Goal: Task Accomplishment & Management: Use online tool/utility

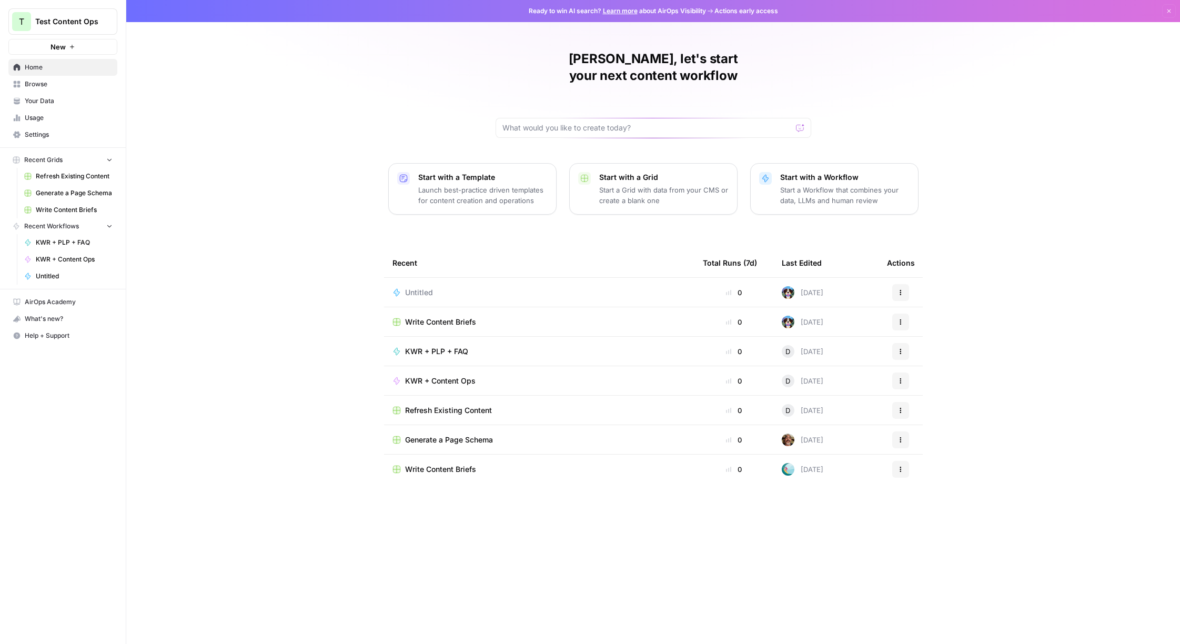
click at [56, 46] on span "New" at bounding box center [58, 47] width 15 height 11
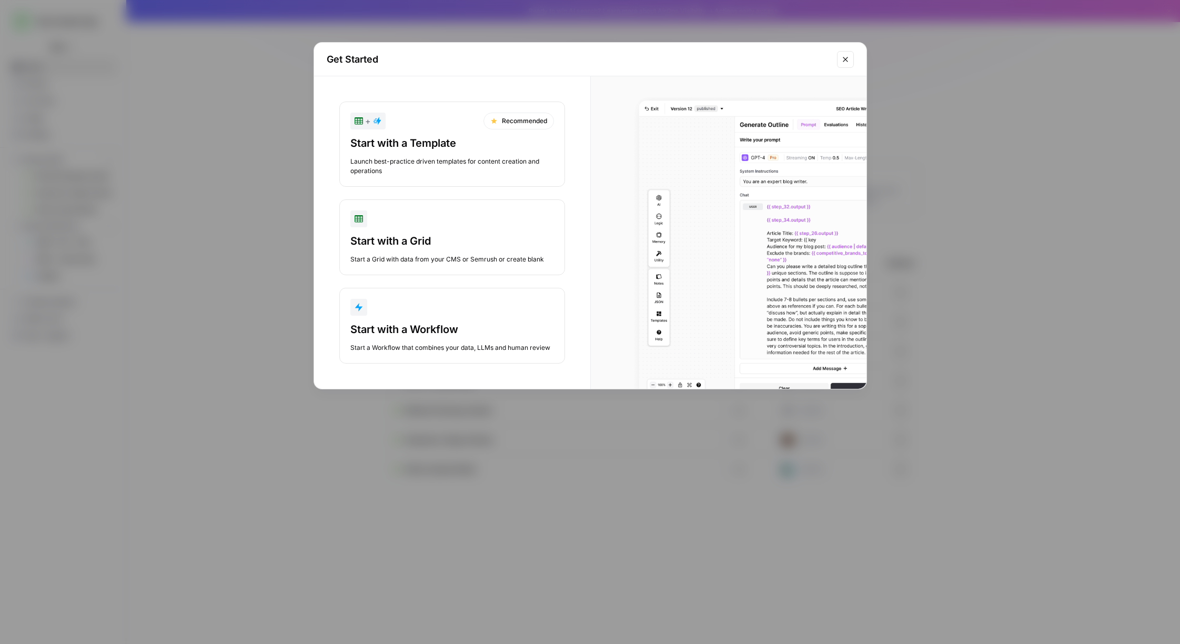
click at [446, 326] on div "Start with a Workflow" at bounding box center [452, 329] width 204 height 15
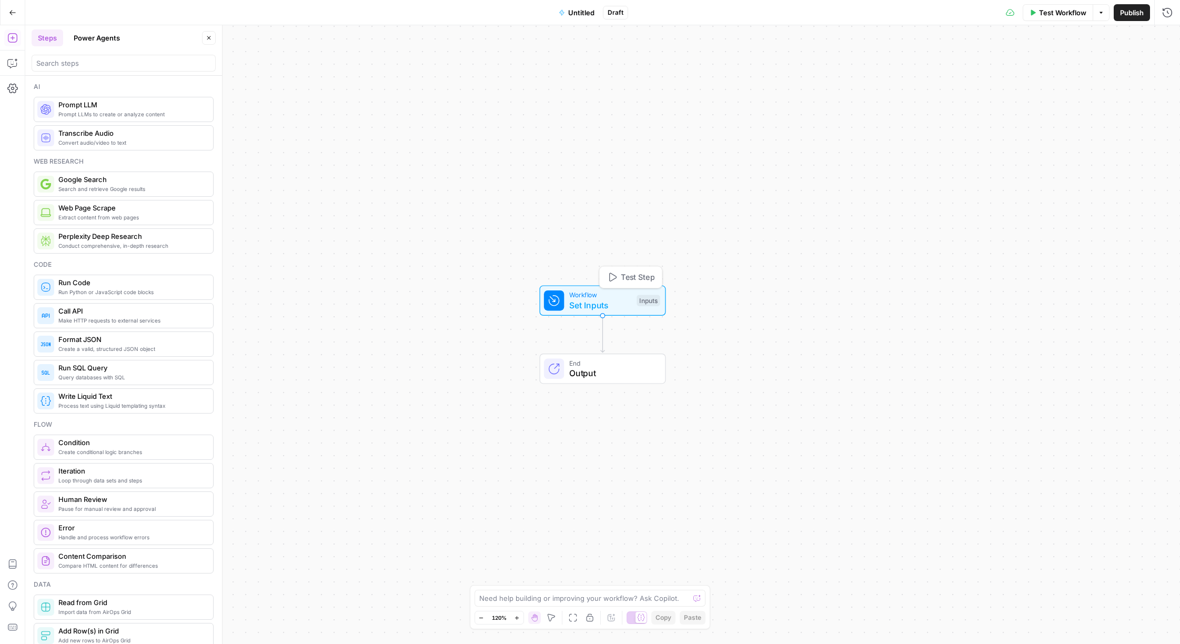
click at [608, 301] on span "Set Inputs" at bounding box center [600, 305] width 63 height 13
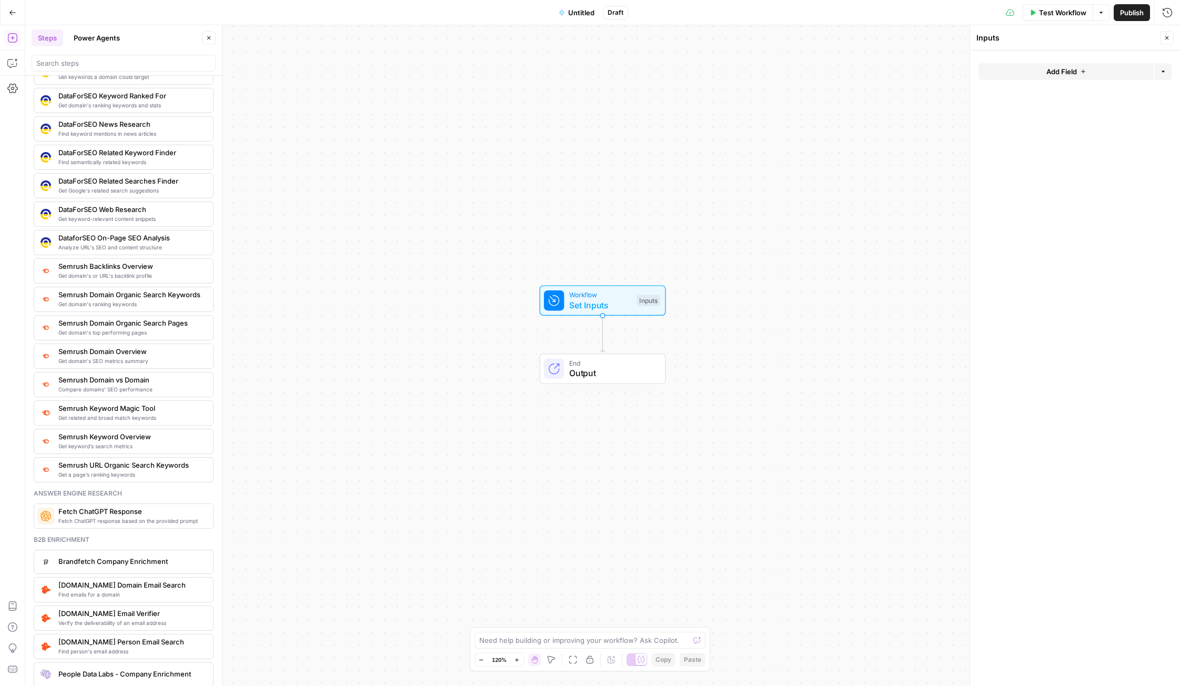
scroll to position [1015, 0]
